Goal: Check status: Check status

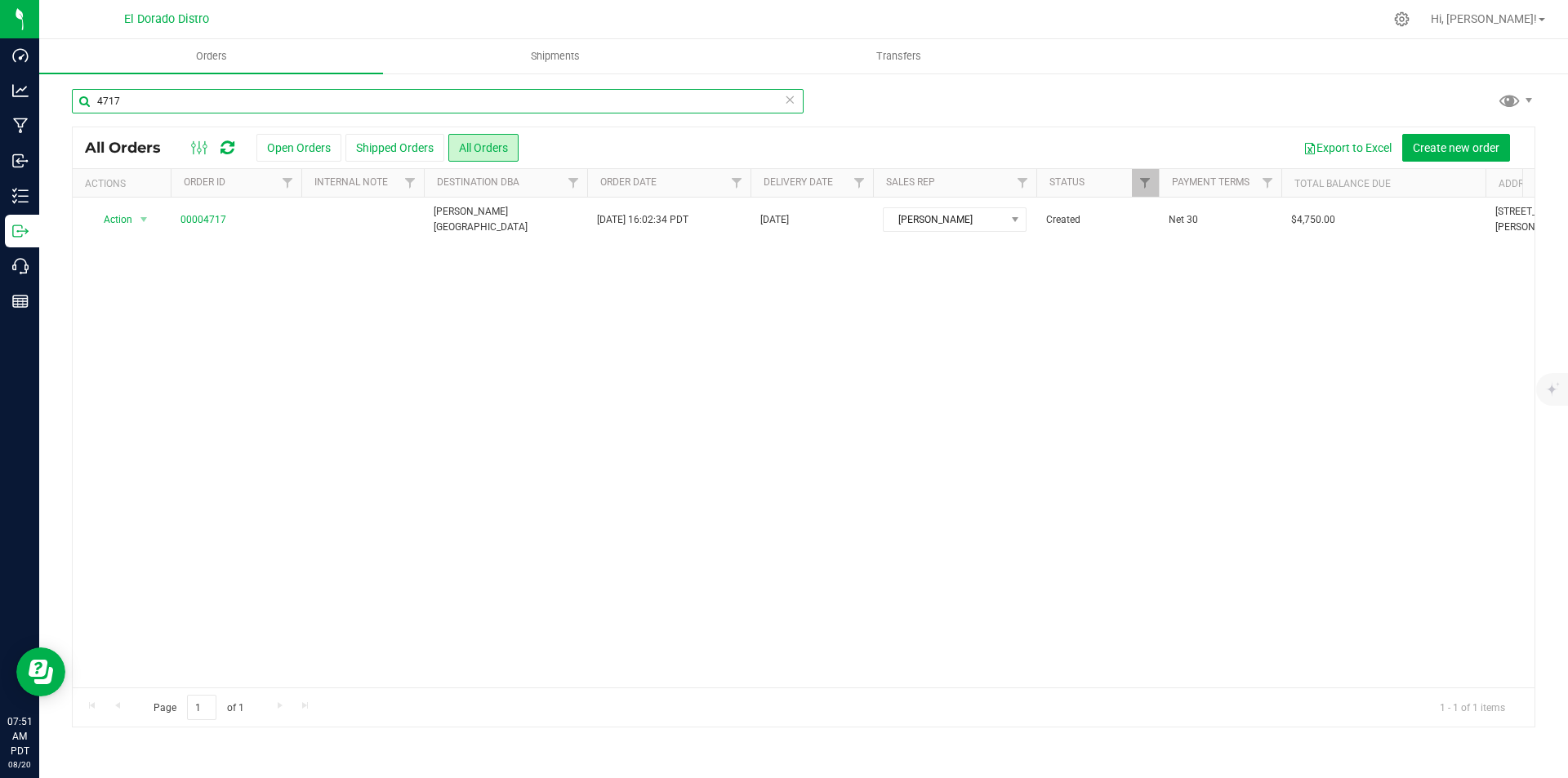
click at [313, 104] on input "4717" at bounding box center [438, 101] width 732 height 24
type input "4645"
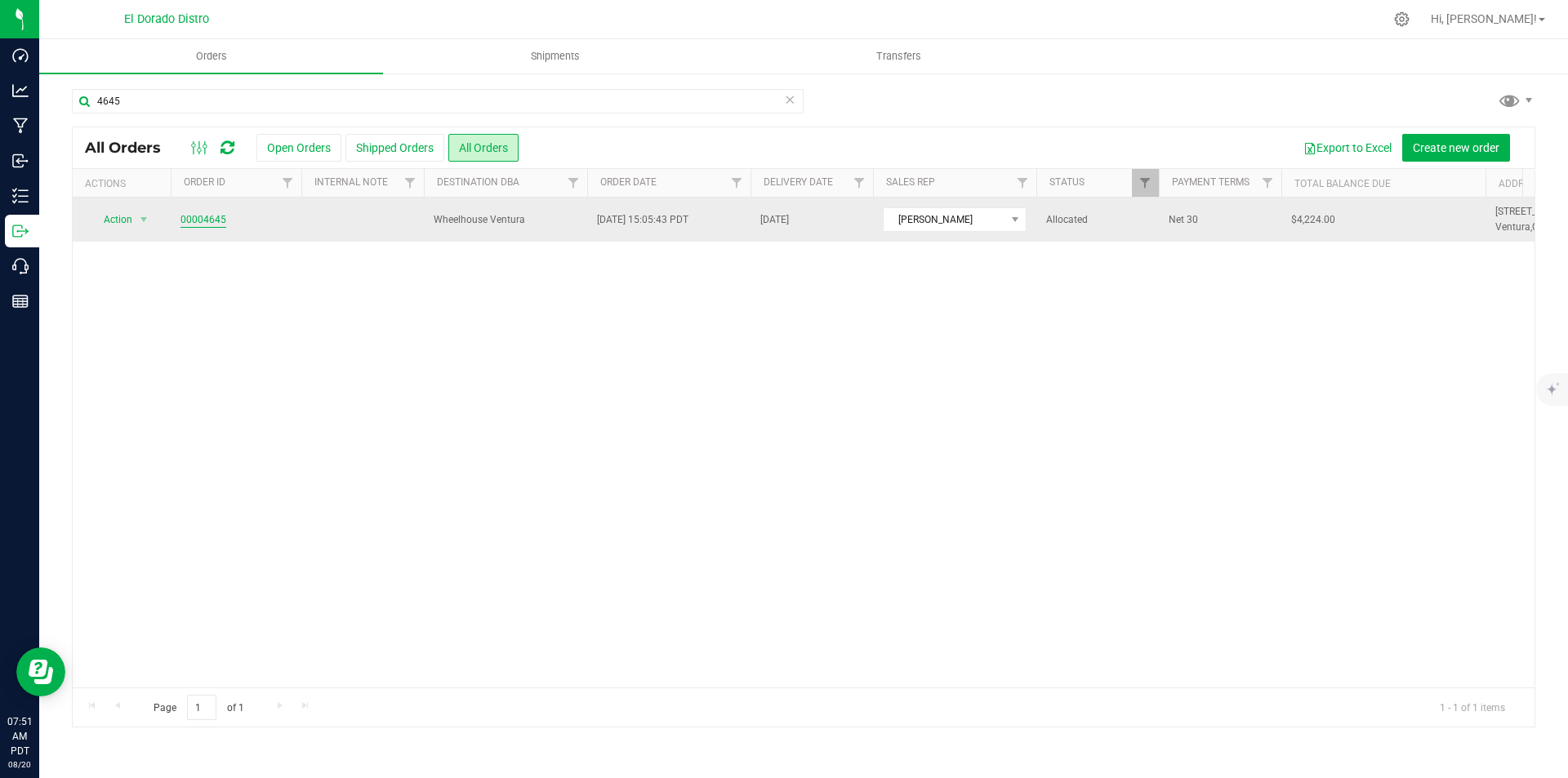
click at [186, 219] on link "00004645" at bounding box center [203, 220] width 45 height 16
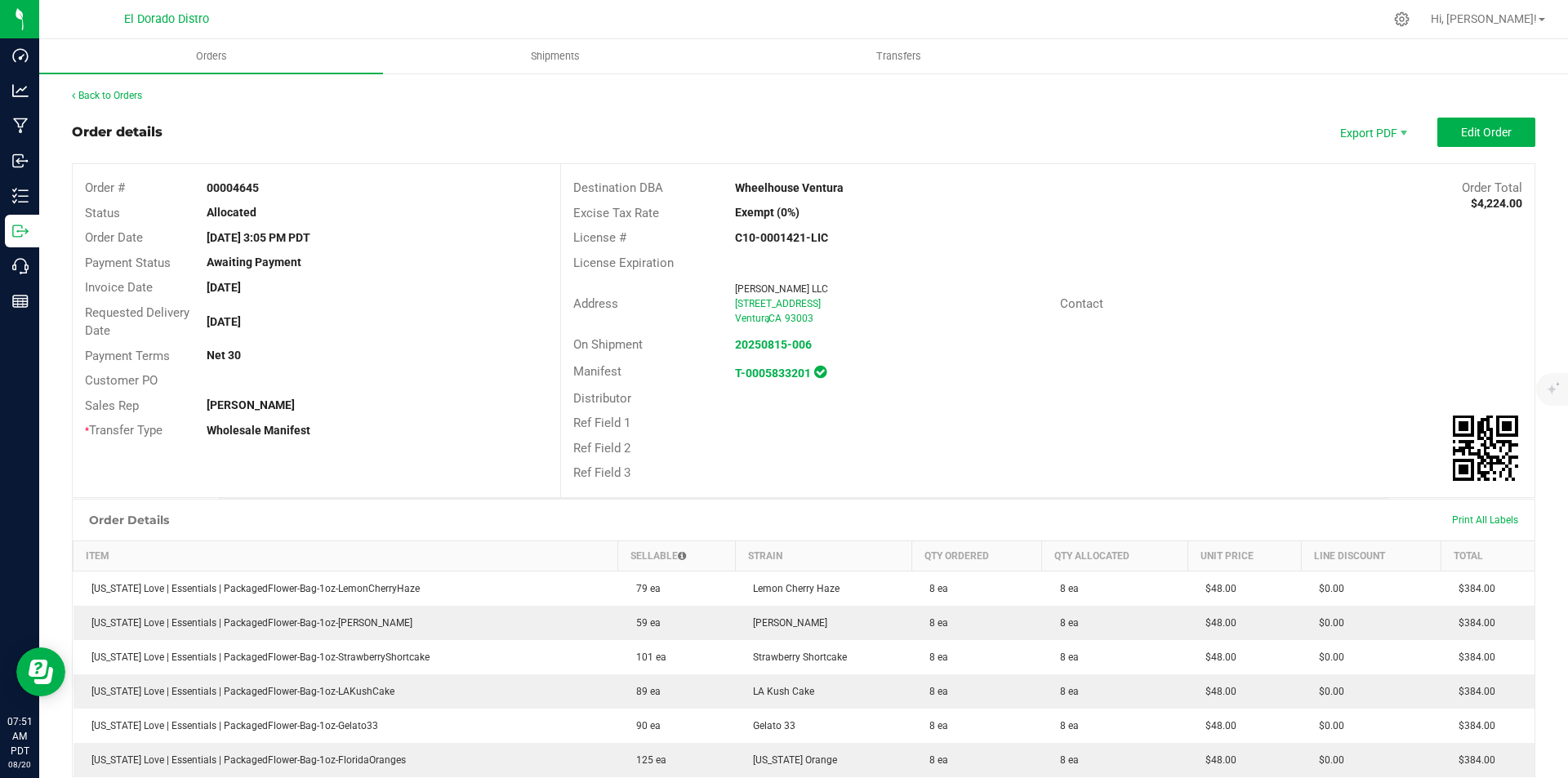
click at [1181, 364] on div "Manifest T-0005833201" at bounding box center [1048, 372] width 973 height 29
click at [125, 101] on link "Back to Orders" at bounding box center [107, 95] width 70 height 11
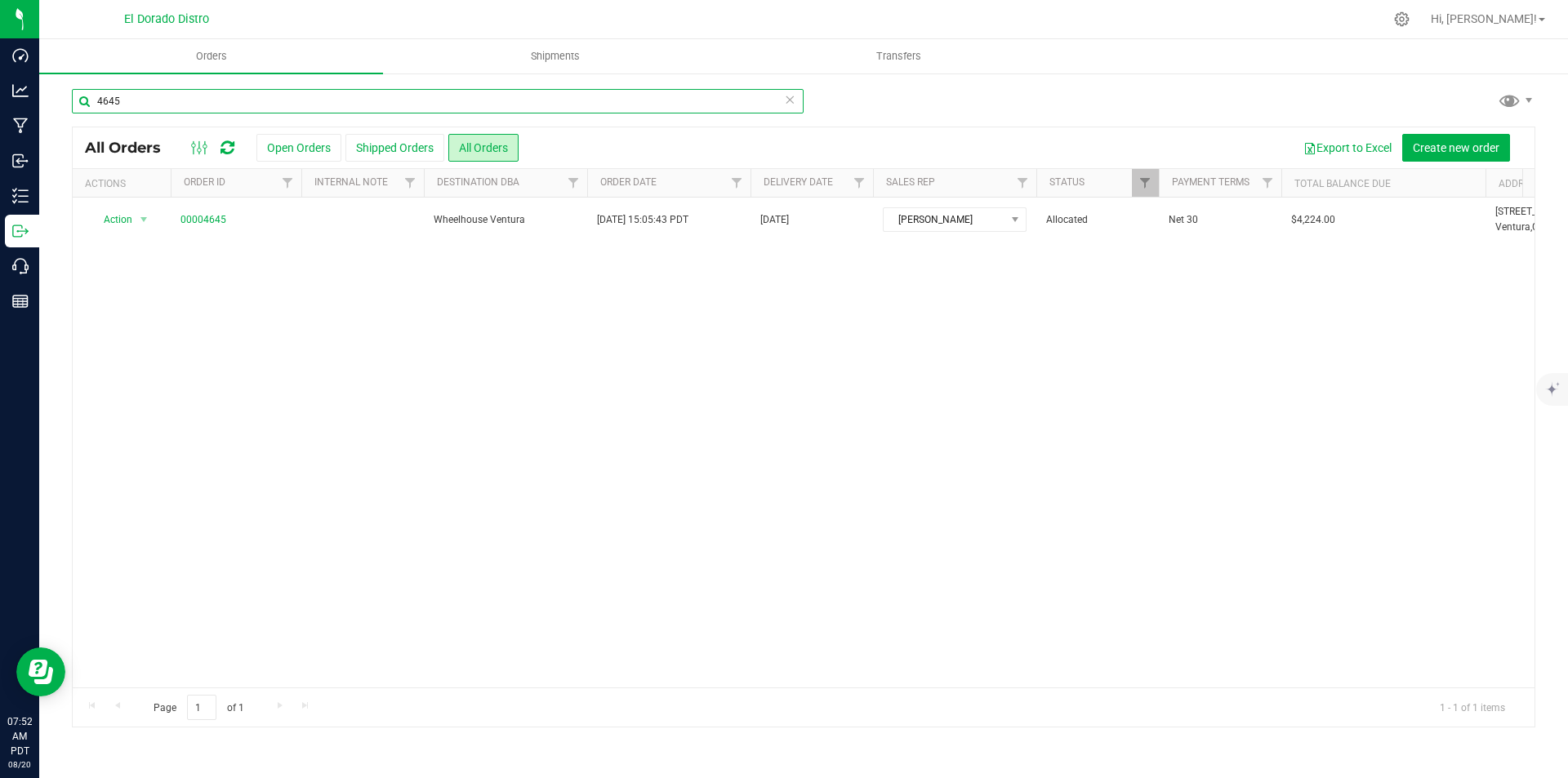
click at [303, 108] on input "4645" at bounding box center [438, 101] width 732 height 24
type input "4690"
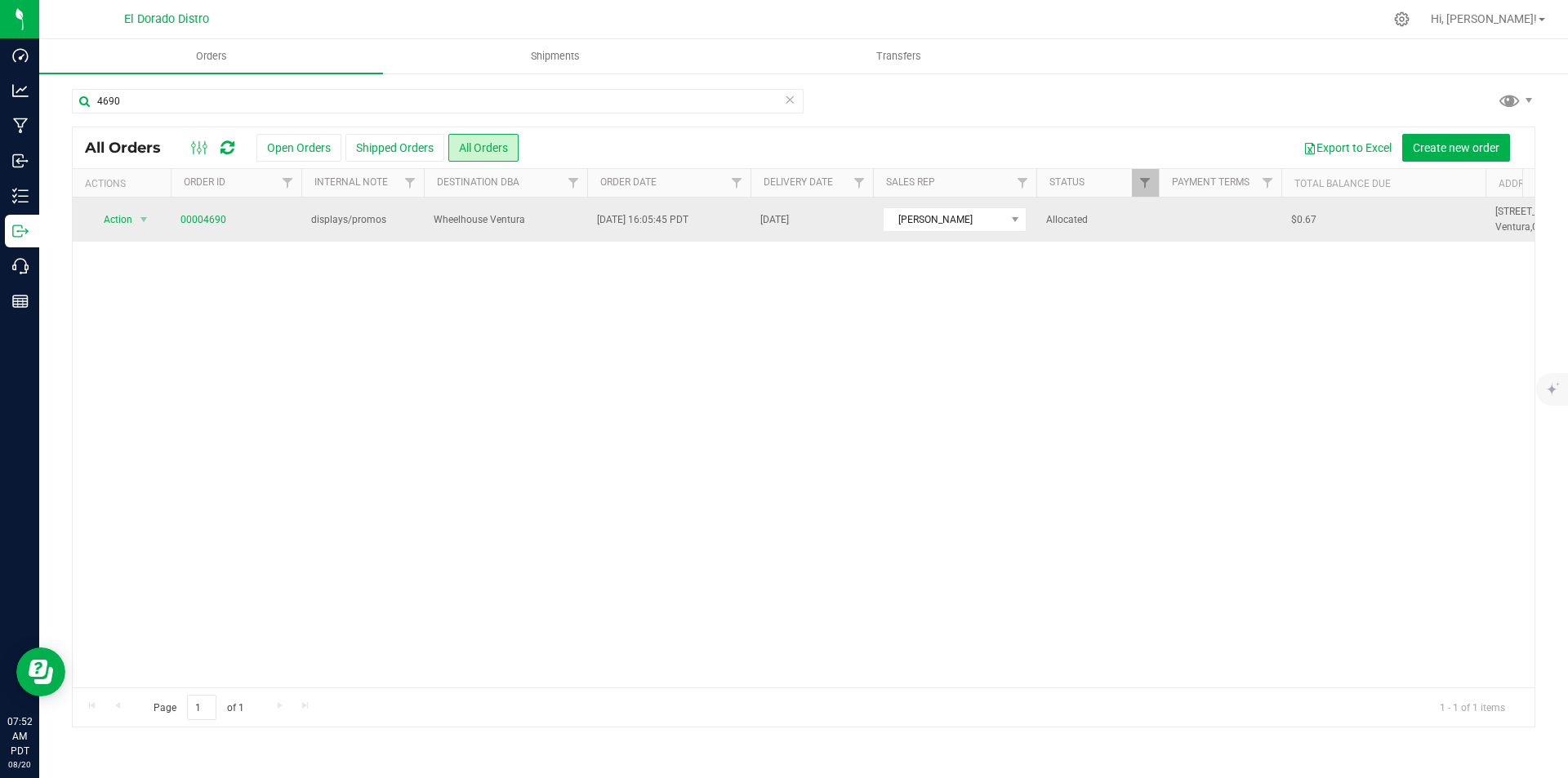
click at [338, 223] on span "displays/promos" at bounding box center [348, 220] width 75 height 16
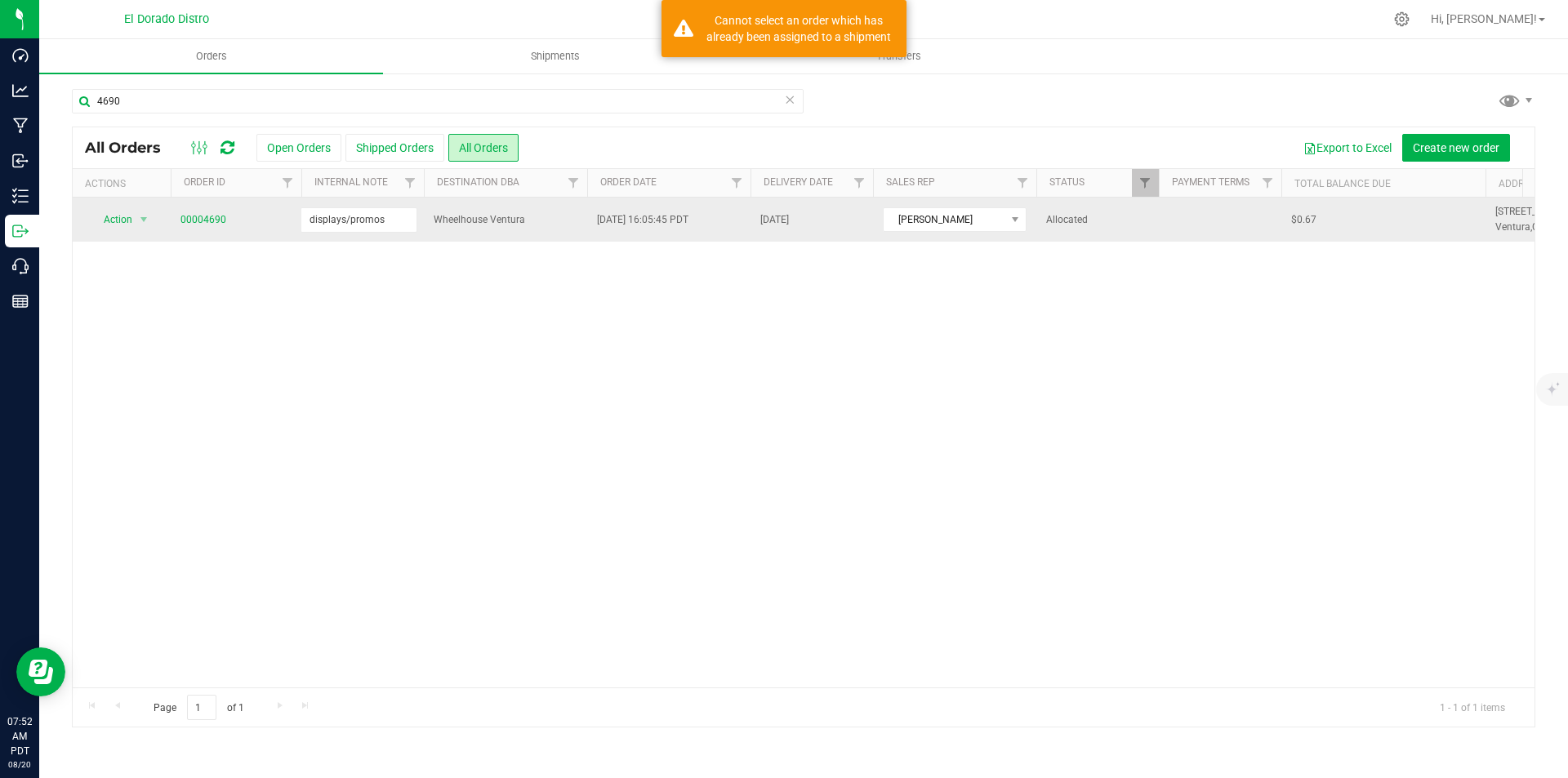
drag, startPoint x: 406, startPoint y: 401, endPoint x: 441, endPoint y: 353, distance: 59.4
click at [410, 397] on div "Action Action Cancel order Clone order Edit order Mark as fully paid Order audi…" at bounding box center [804, 443] width 1462 height 490
